Goal: Information Seeking & Learning: Learn about a topic

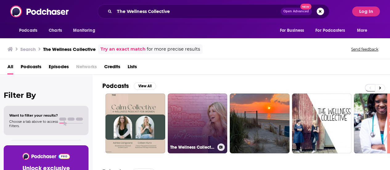
click at [192, 113] on link "The Wellness Collective" at bounding box center [198, 123] width 60 height 60
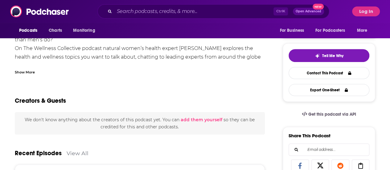
scroll to position [31, 0]
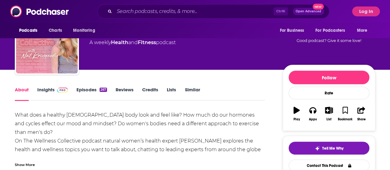
click at [47, 90] on link "Insights" at bounding box center [52, 94] width 31 height 14
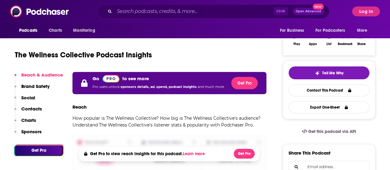
scroll to position [92, 0]
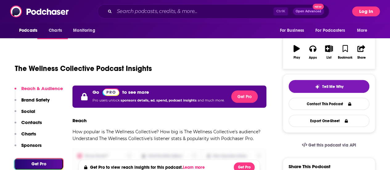
click at [371, 10] on button "Log In" at bounding box center [366, 11] width 28 height 10
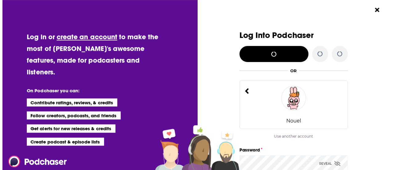
scroll to position [0, 0]
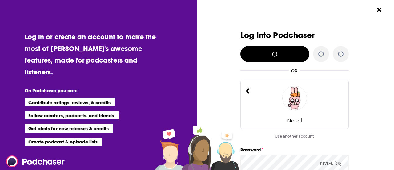
click at [292, 98] on img "Dialog" at bounding box center [295, 98] width 25 height 25
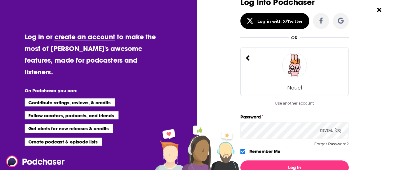
scroll to position [62, 0]
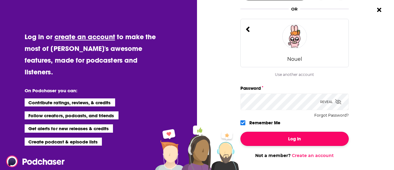
click at [288, 141] on button "Log In" at bounding box center [295, 139] width 108 height 14
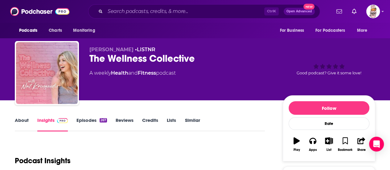
scroll to position [0, 0]
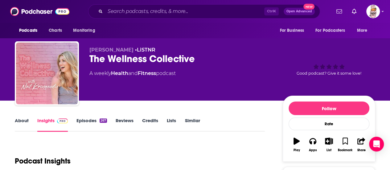
click at [87, 122] on link "Episodes 267" at bounding box center [91, 124] width 31 height 14
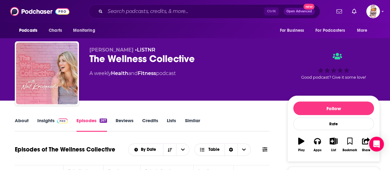
click at [47, 119] on link "Insights" at bounding box center [52, 124] width 31 height 14
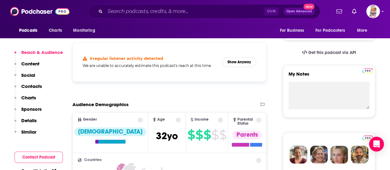
click at [32, 62] on p "Content" at bounding box center [30, 64] width 18 height 6
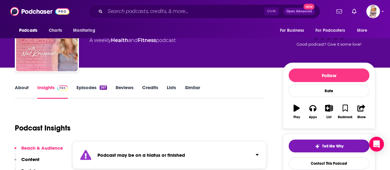
scroll to position [92, 0]
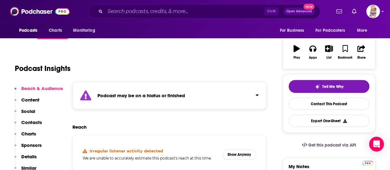
click at [28, 111] on p "Social" at bounding box center [28, 111] width 14 height 6
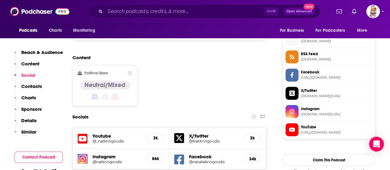
scroll to position [494, 0]
click at [33, 84] on p "Contacts" at bounding box center [31, 86] width 21 height 6
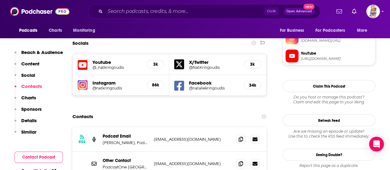
click at [34, 98] on p "Charts" at bounding box center [28, 98] width 15 height 6
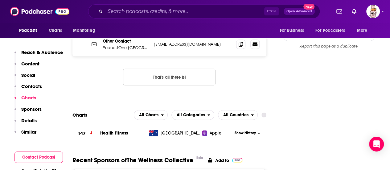
click at [35, 108] on p "Sponsors" at bounding box center [31, 109] width 20 height 6
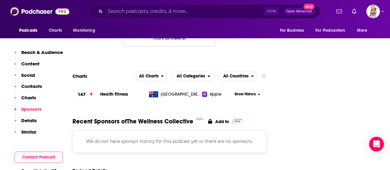
scroll to position [733, 0]
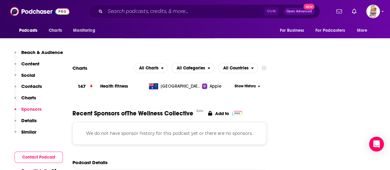
click at [31, 121] on p "Details" at bounding box center [28, 120] width 15 height 6
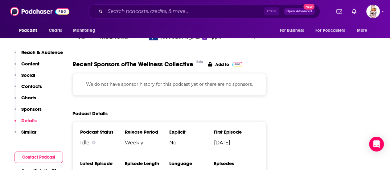
scroll to position [782, 0]
click at [31, 128] on button "Details" at bounding box center [25, 122] width 22 height 11
click at [32, 134] on p "Similar" at bounding box center [28, 132] width 15 height 6
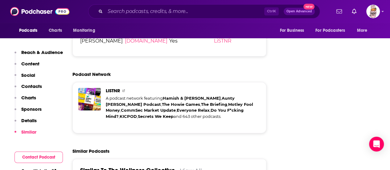
scroll to position [956, 0]
